Goal: Information Seeking & Learning: Learn about a topic

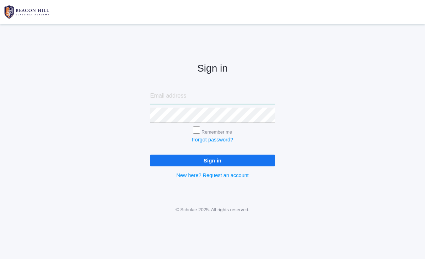
type input "[EMAIL_ADDRESS][DOMAIN_NAME]"
click at [212, 158] on input "Sign in" at bounding box center [212, 160] width 125 height 12
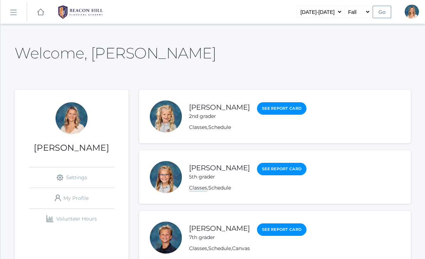
click at [200, 190] on link "Classes" at bounding box center [198, 187] width 18 height 7
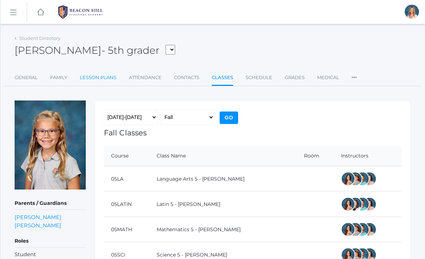
click at [101, 84] on link "Lesson Plans" at bounding box center [98, 77] width 37 height 14
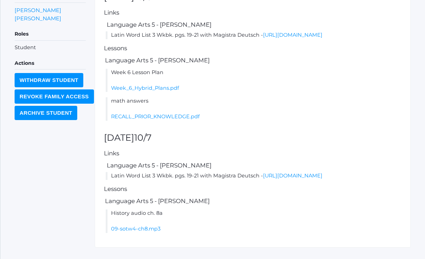
scroll to position [215, 0]
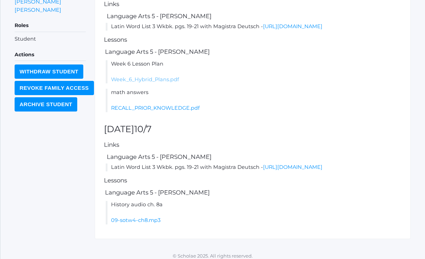
click at [154, 83] on link "Week_6_Hybrid_Plans.pdf" at bounding box center [145, 79] width 68 height 6
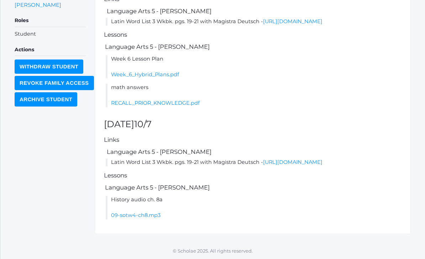
click at [242, 232] on div "Lesson plan for the week of Mon (10/6) - Fri (10/10) prev today next Items This…" at bounding box center [253, 57] width 316 height 354
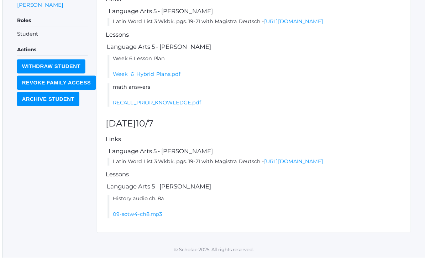
scroll to position [235, 0]
